Goal: Check status

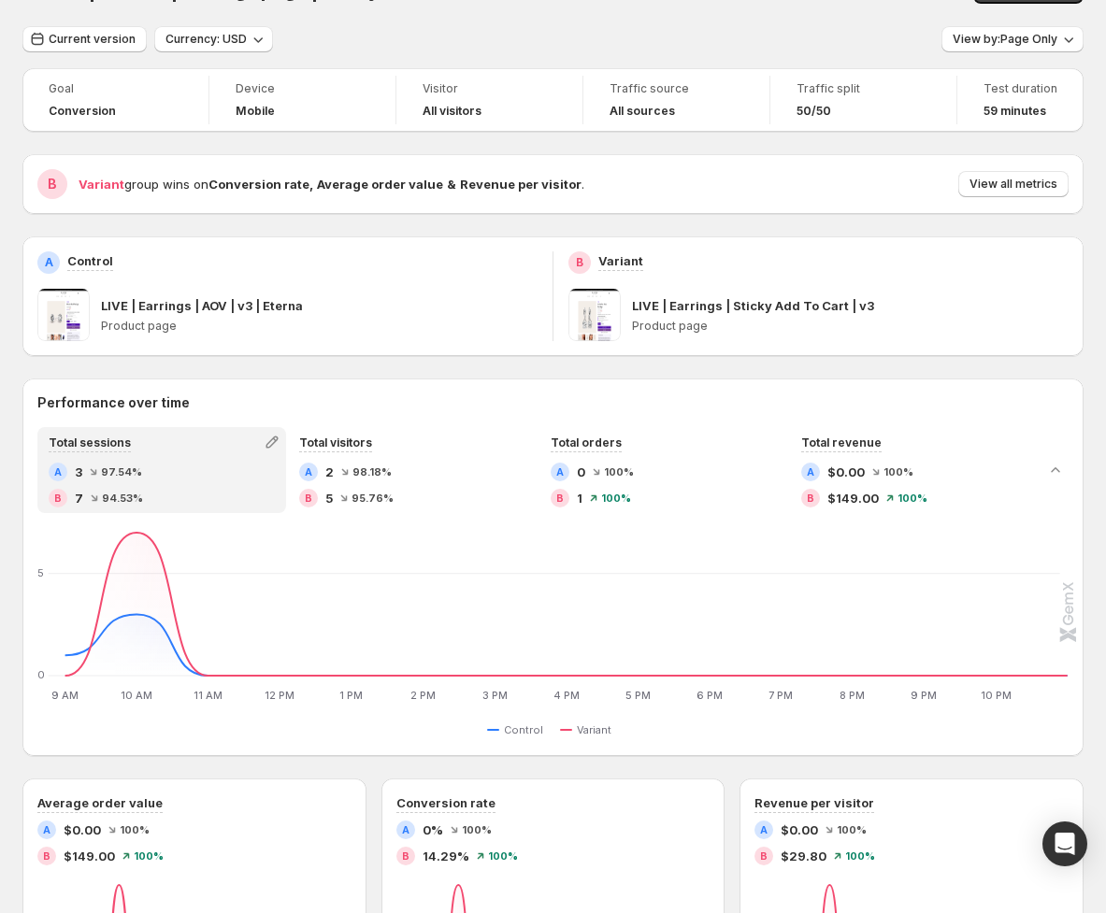
scroll to position [17, 0]
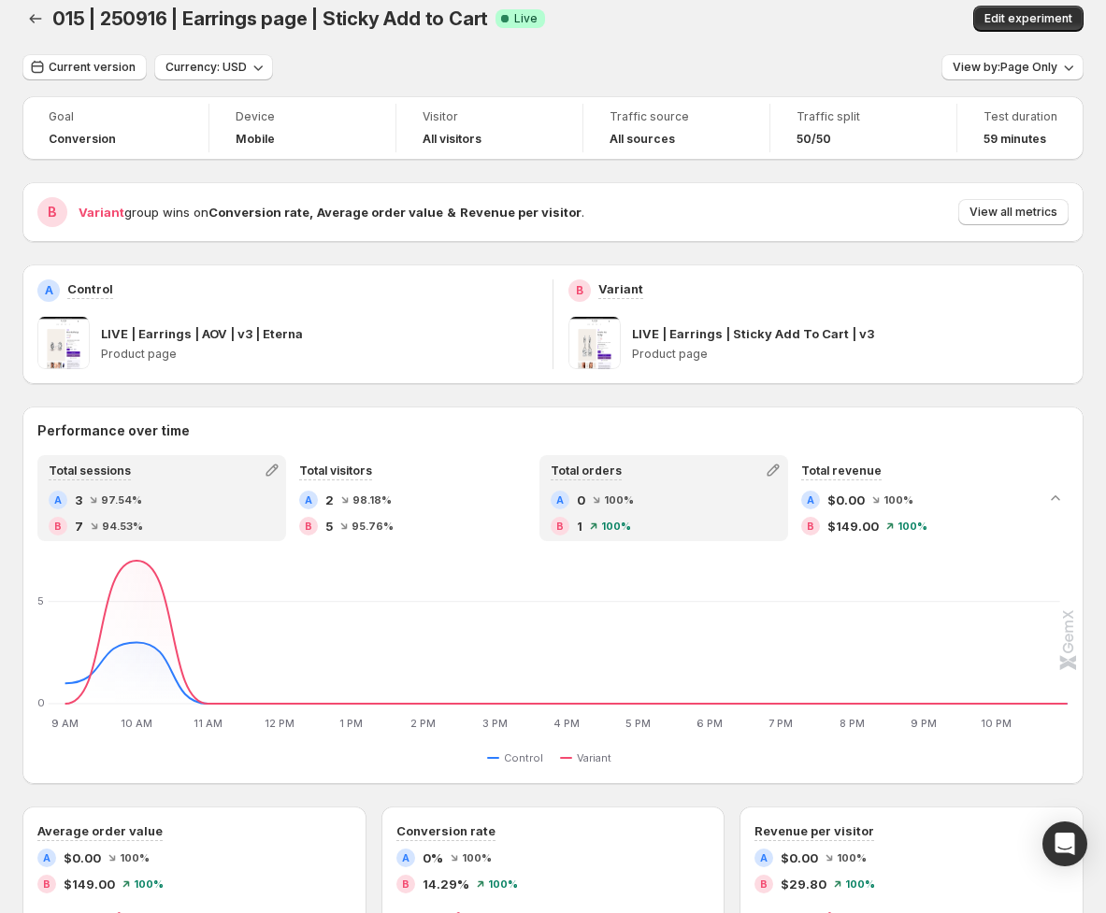
click at [640, 505] on div "A 0 100 %" at bounding box center [664, 500] width 226 height 19
